Goal: Participate in discussion: Engage in conversation with other users on a specific topic

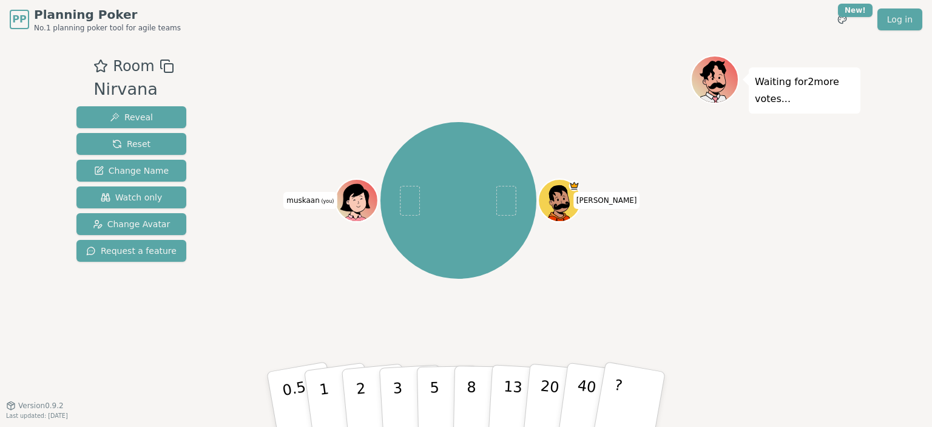
click at [335, 286] on div "aashish muskaan (you)" at bounding box center [458, 200] width 464 height 247
click at [342, 375] on button "2" at bounding box center [374, 399] width 69 height 96
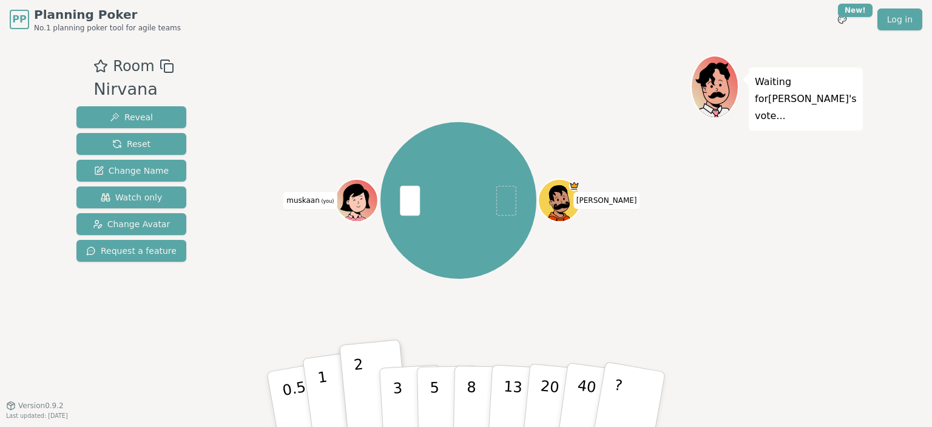
click at [328, 385] on button "1" at bounding box center [338, 399] width 72 height 98
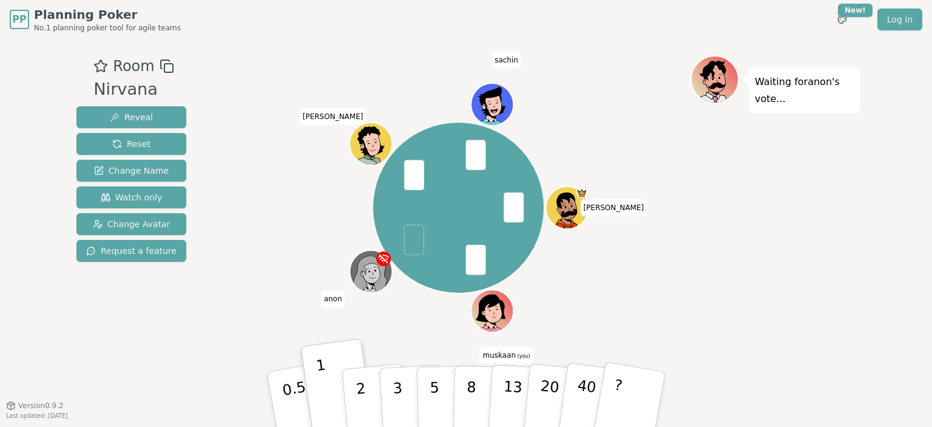
click at [241, 217] on div "aashish muskaan (you) anon [PERSON_NAME]" at bounding box center [458, 207] width 464 height 261
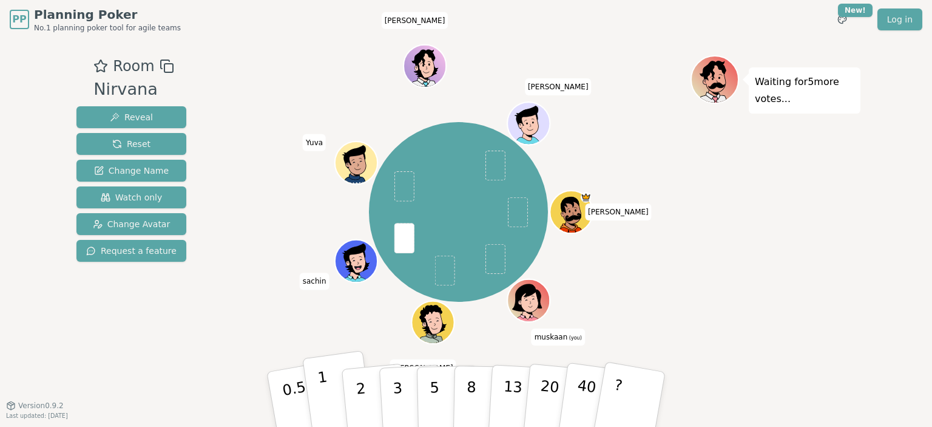
click at [319, 405] on button "1" at bounding box center [338, 399] width 72 height 98
click at [367, 382] on button "2" at bounding box center [374, 399] width 69 height 96
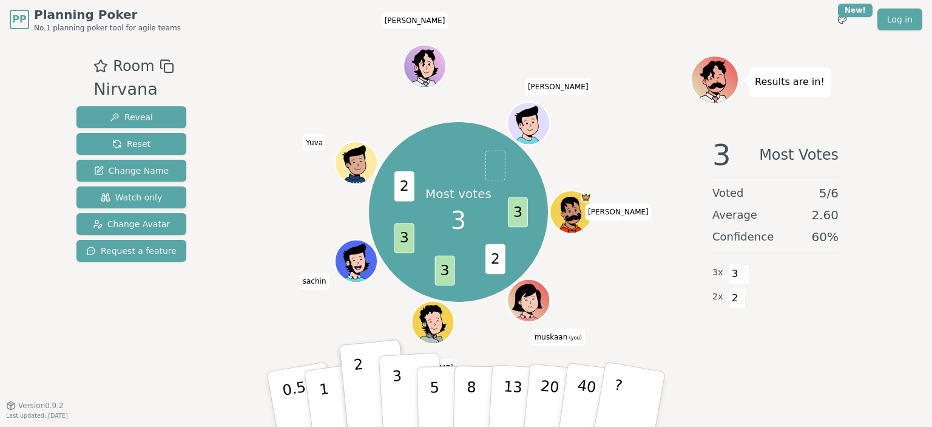
click at [389, 393] on button "3" at bounding box center [412, 399] width 66 height 95
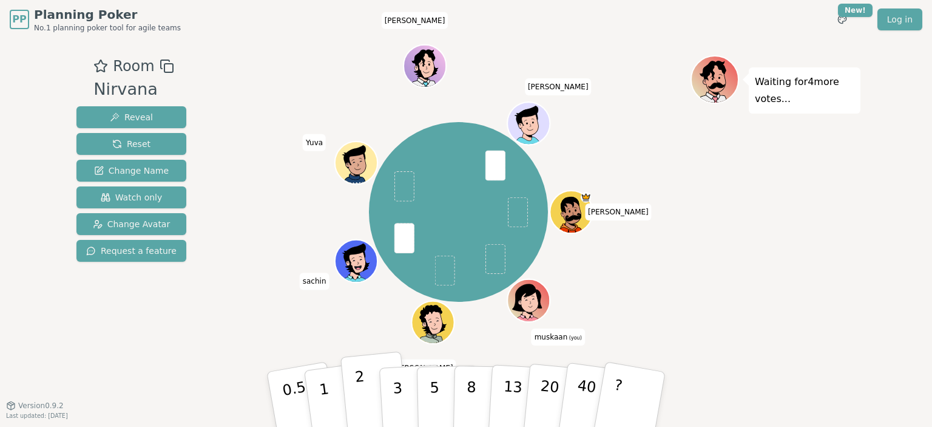
click at [366, 382] on button "2" at bounding box center [374, 399] width 69 height 96
click at [741, 281] on div "Waiting for 2 more votes..." at bounding box center [775, 222] width 170 height 334
click at [357, 395] on p "2" at bounding box center [362, 401] width 16 height 66
click at [354, 400] on button "2" at bounding box center [374, 399] width 69 height 96
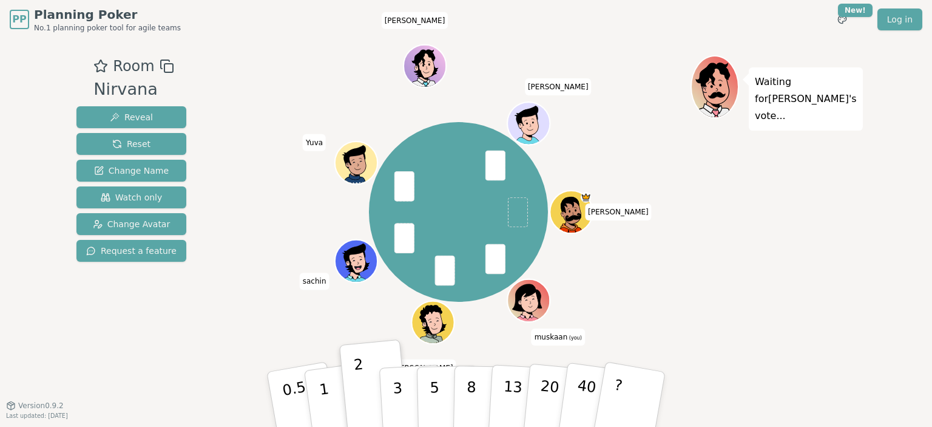
click at [376, 302] on div "aashish muskaan (you) [PERSON_NAME] Yuva [PERSON_NAME]" at bounding box center [458, 212] width 464 height 271
